Goal: Find specific page/section: Find specific page/section

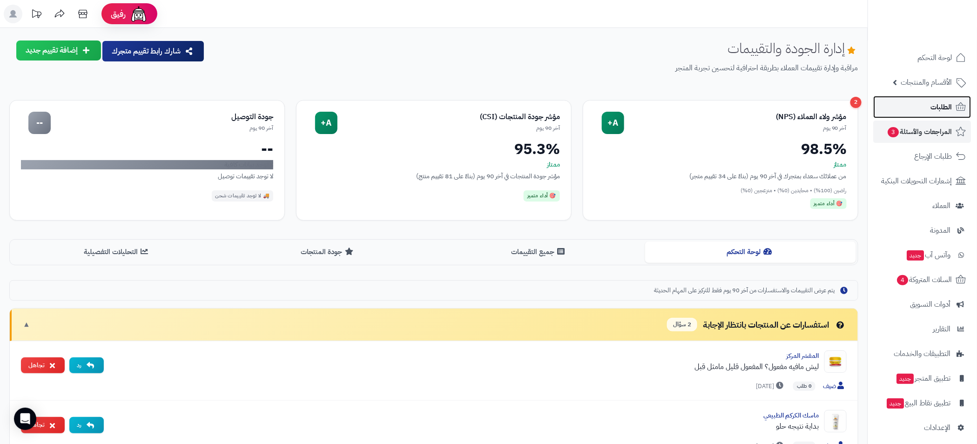
click at [934, 111] on span "الطلبات" at bounding box center [941, 107] width 21 height 13
